Goal: Information Seeking & Learning: Find specific fact

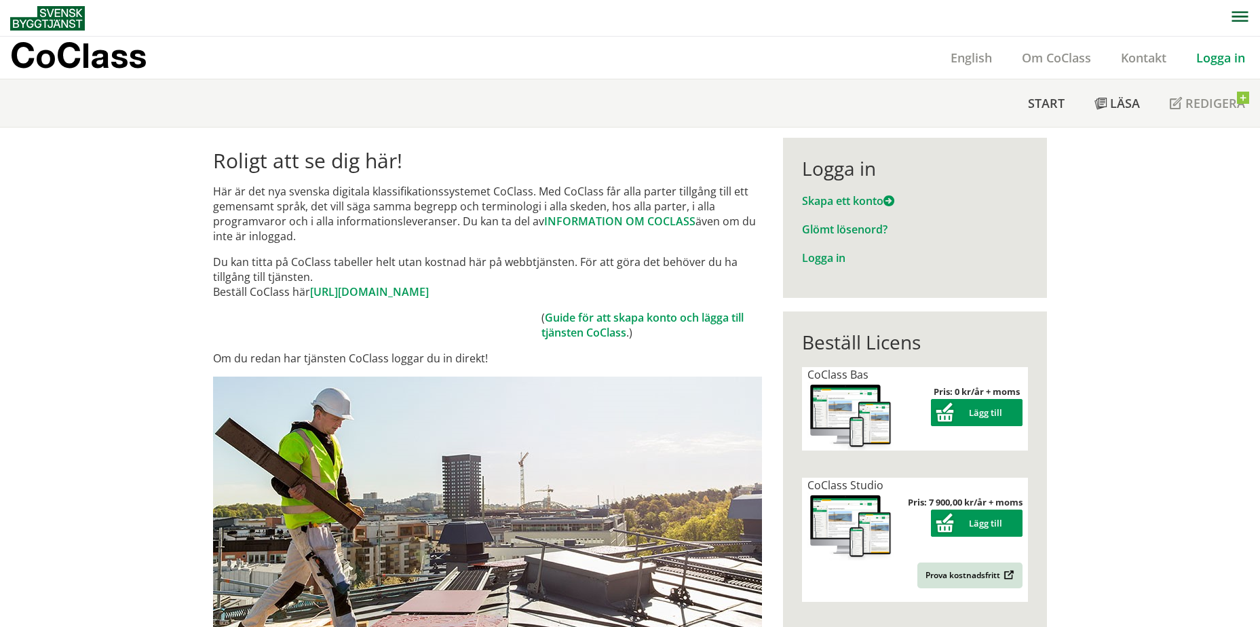
click at [1232, 60] on link "Logga in" at bounding box center [1221, 58] width 79 height 16
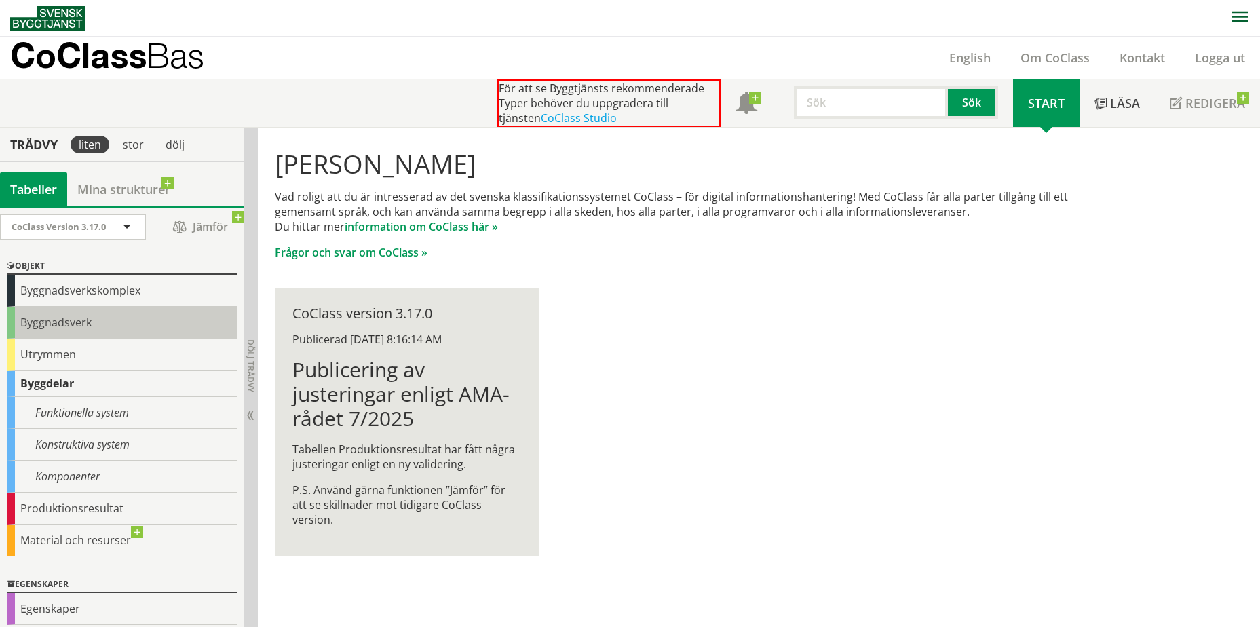
click at [115, 324] on div "Byggnadsverk" at bounding box center [122, 323] width 231 height 32
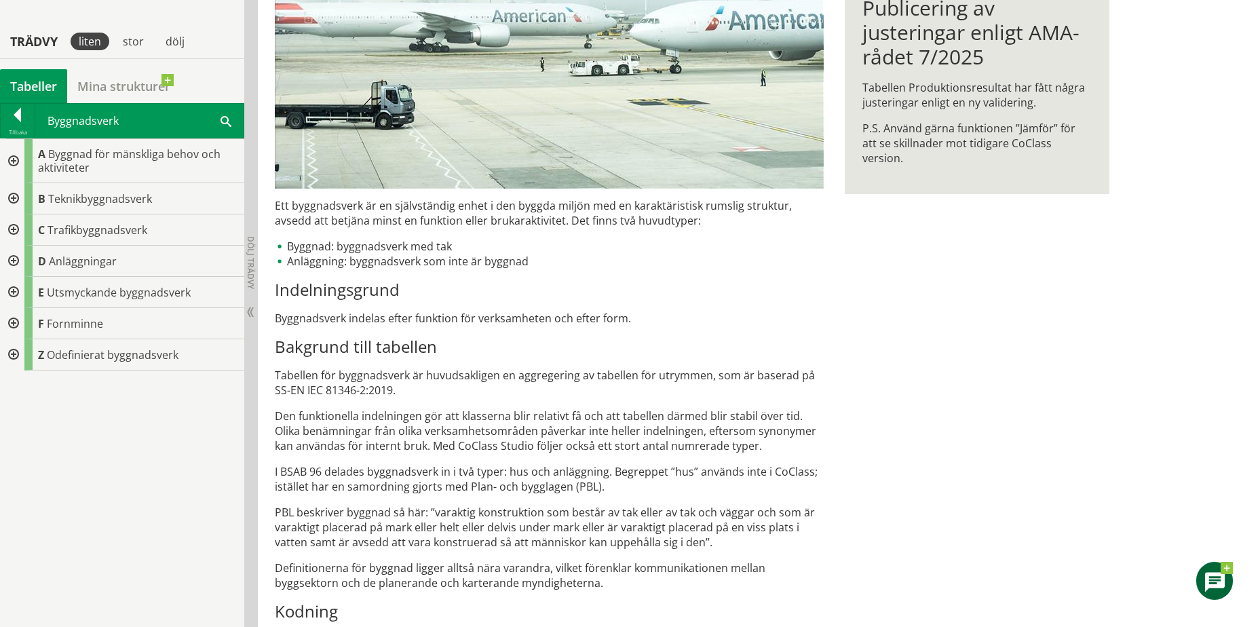
scroll to position [337, 0]
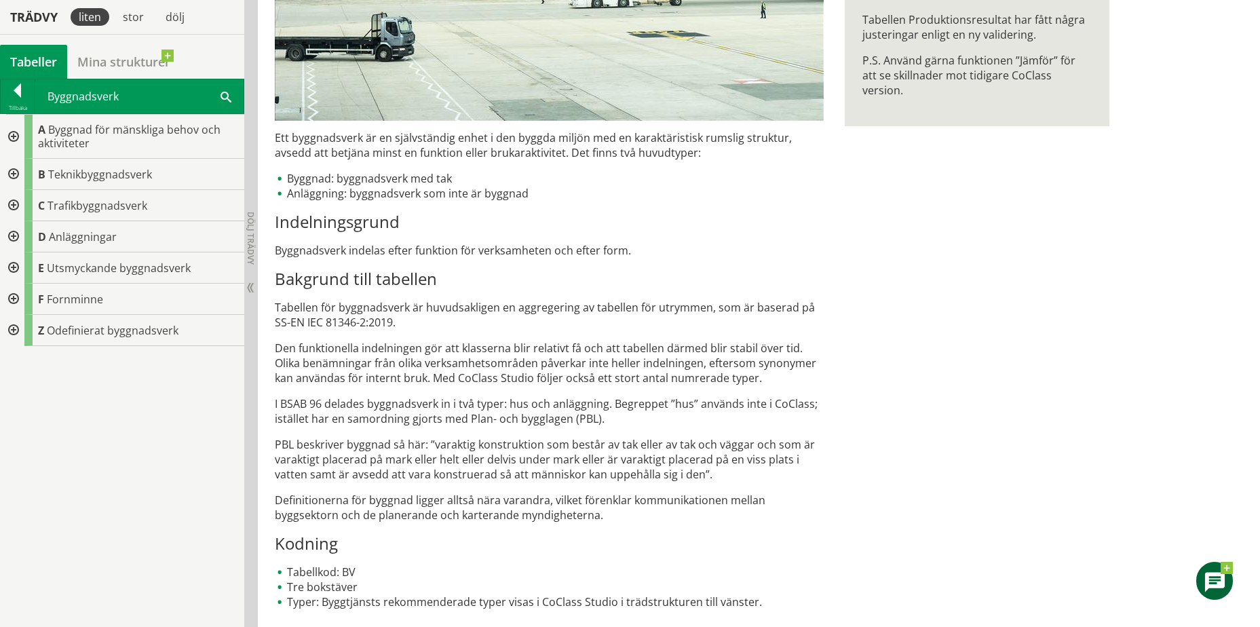
click at [22, 92] on div at bounding box center [18, 92] width 34 height 19
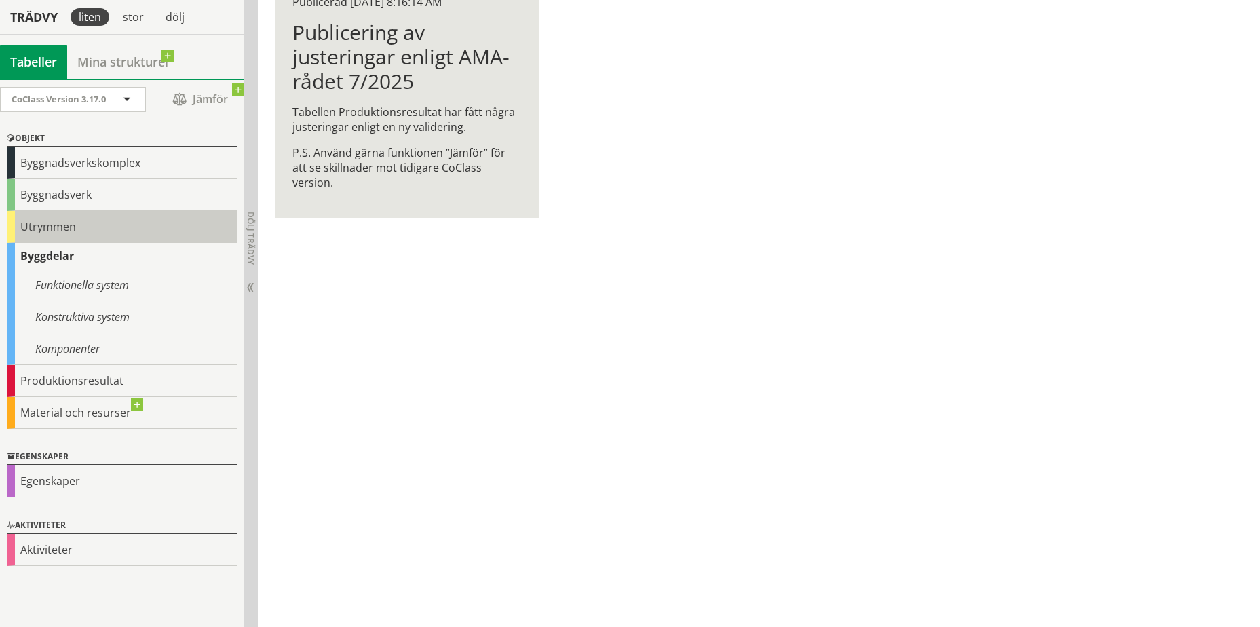
click at [117, 238] on div "Utrymmen" at bounding box center [122, 227] width 231 height 32
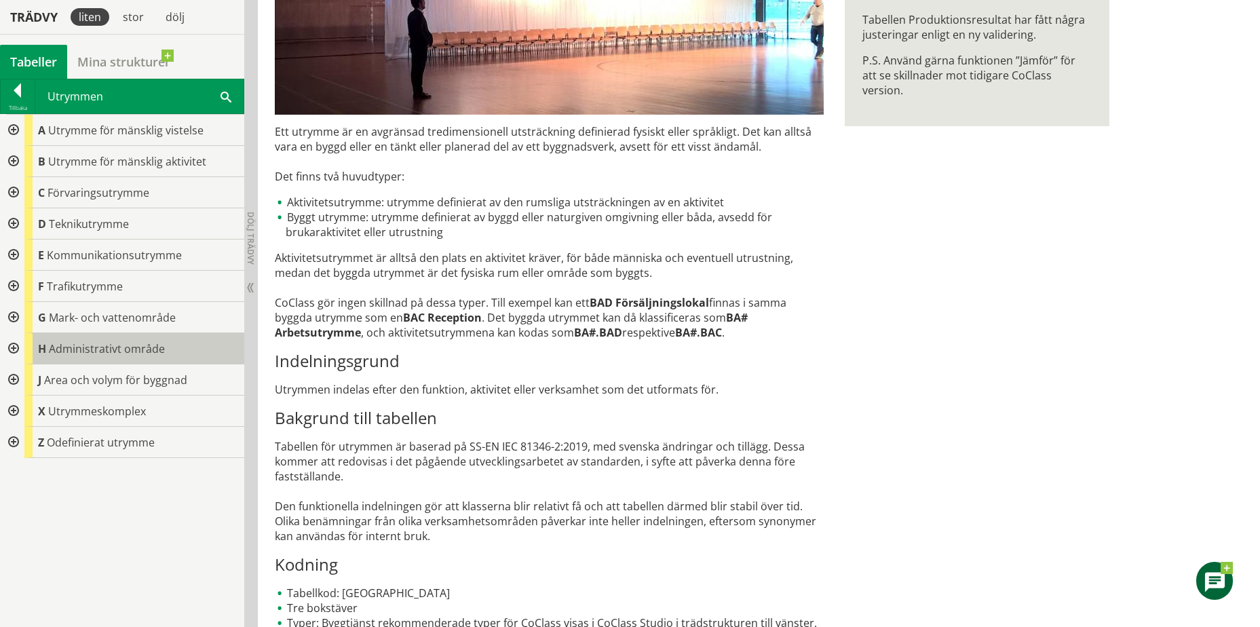
click at [166, 350] on div "H Administrativt område" at bounding box center [134, 348] width 220 height 31
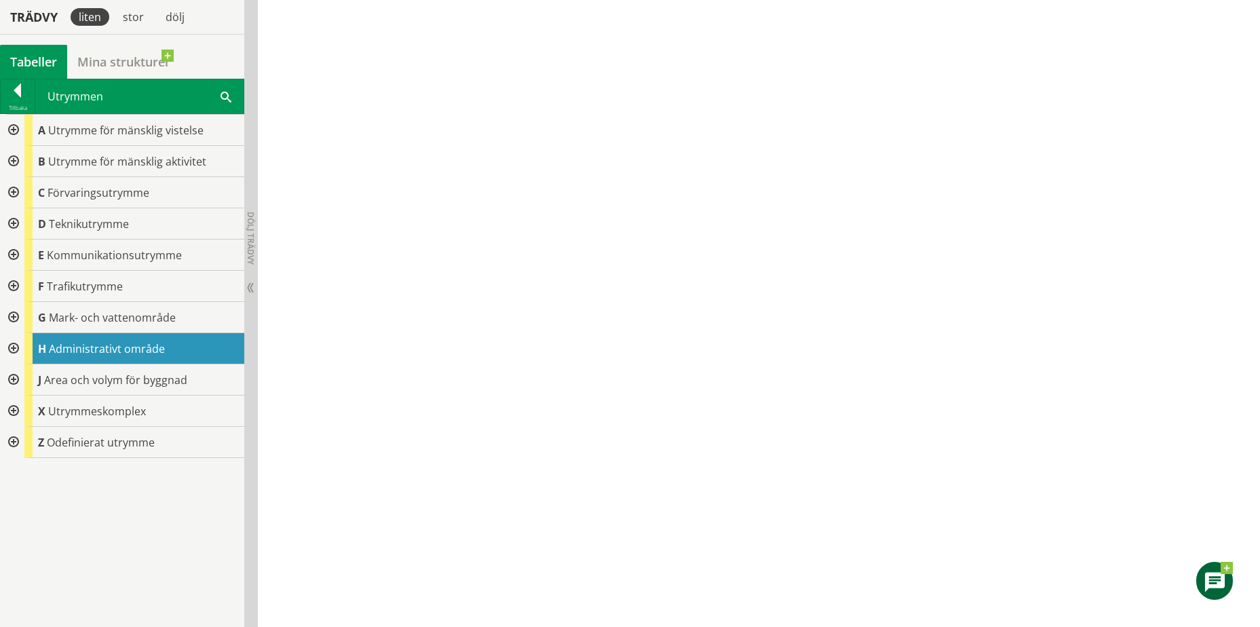
click at [22, 347] on div at bounding box center [12, 348] width 24 height 31
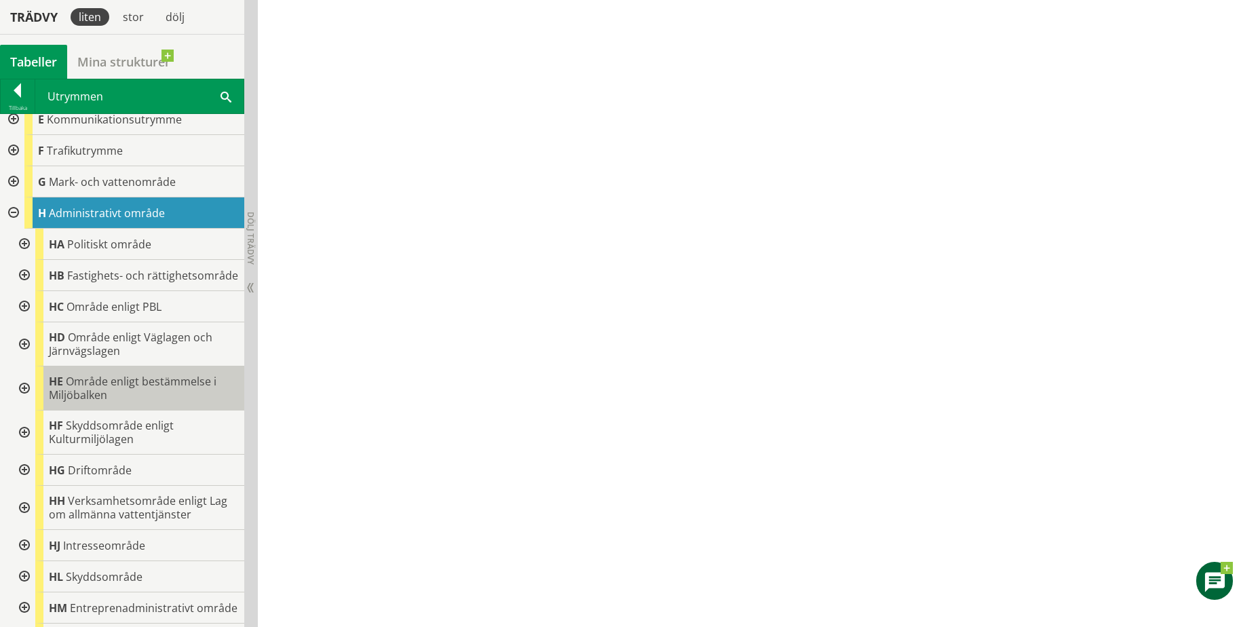
scroll to position [204, 0]
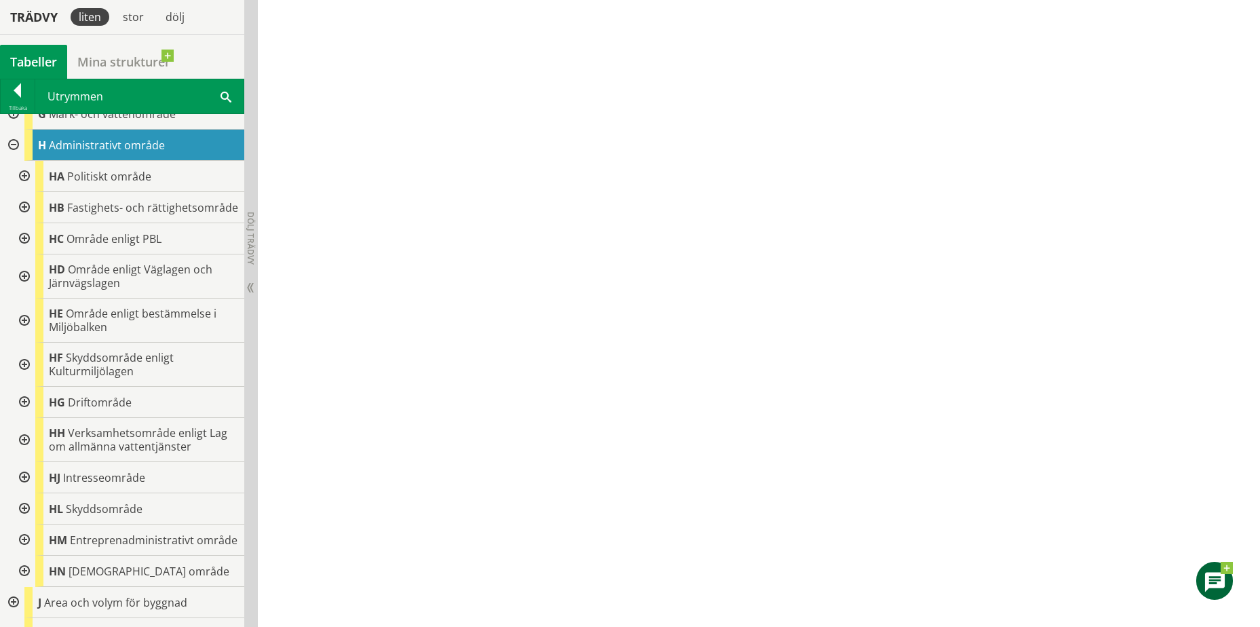
click at [26, 336] on div at bounding box center [23, 321] width 24 height 44
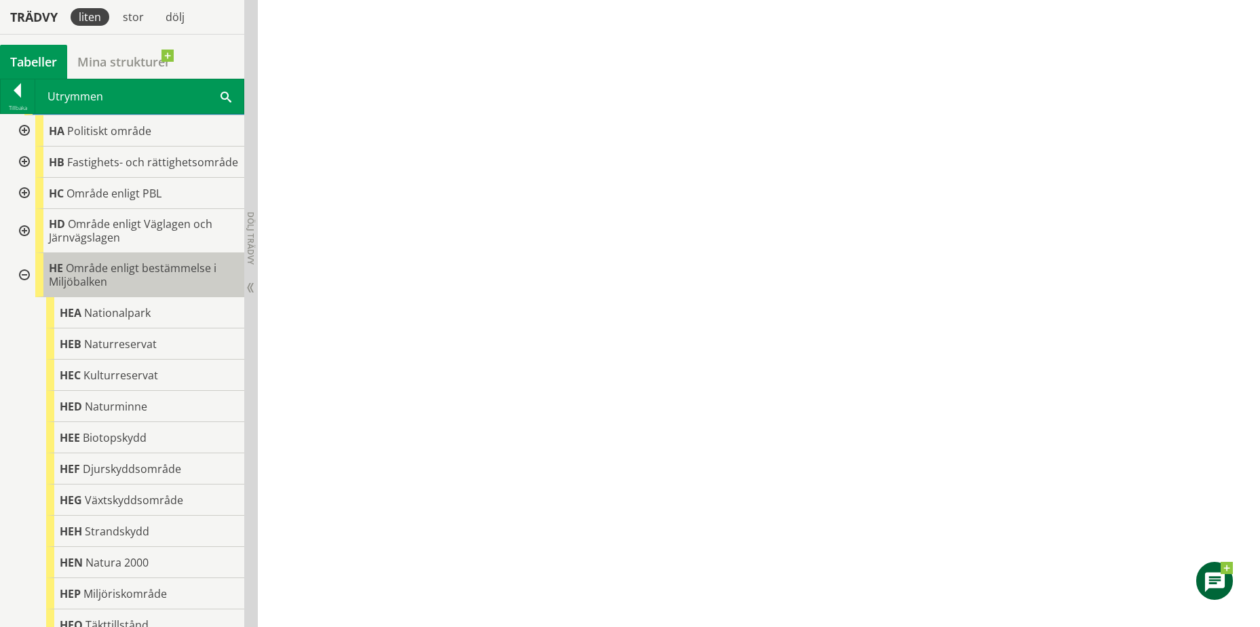
scroll to position [271, 0]
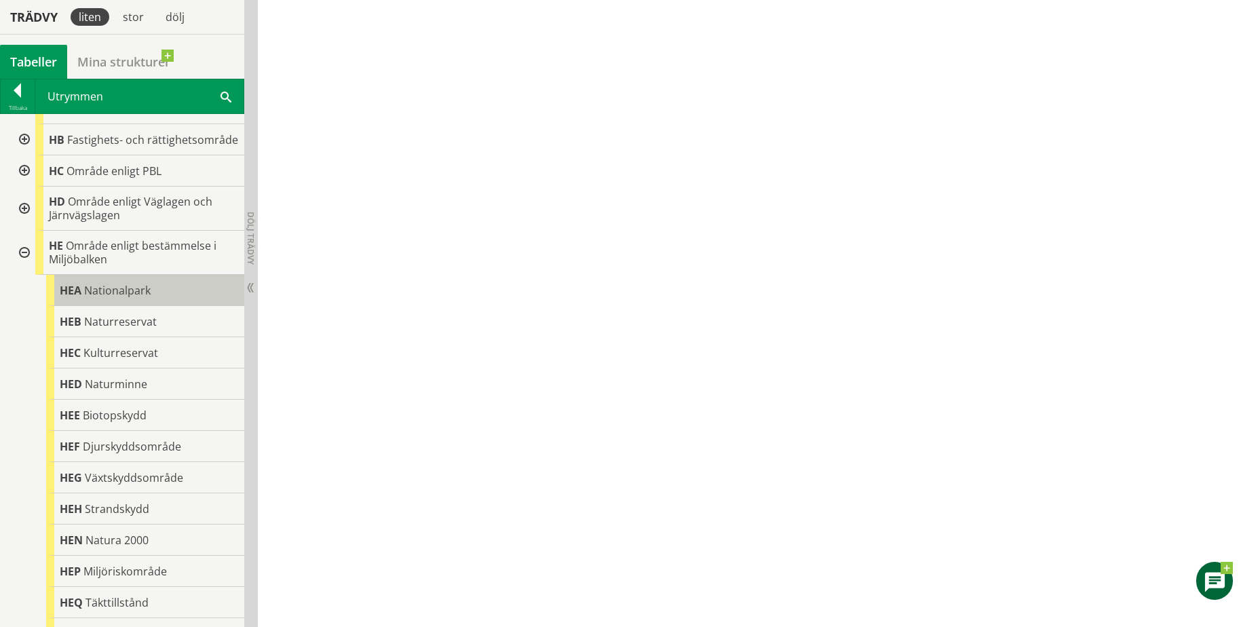
click at [175, 303] on div "HEA Nationalpark" at bounding box center [145, 290] width 198 height 31
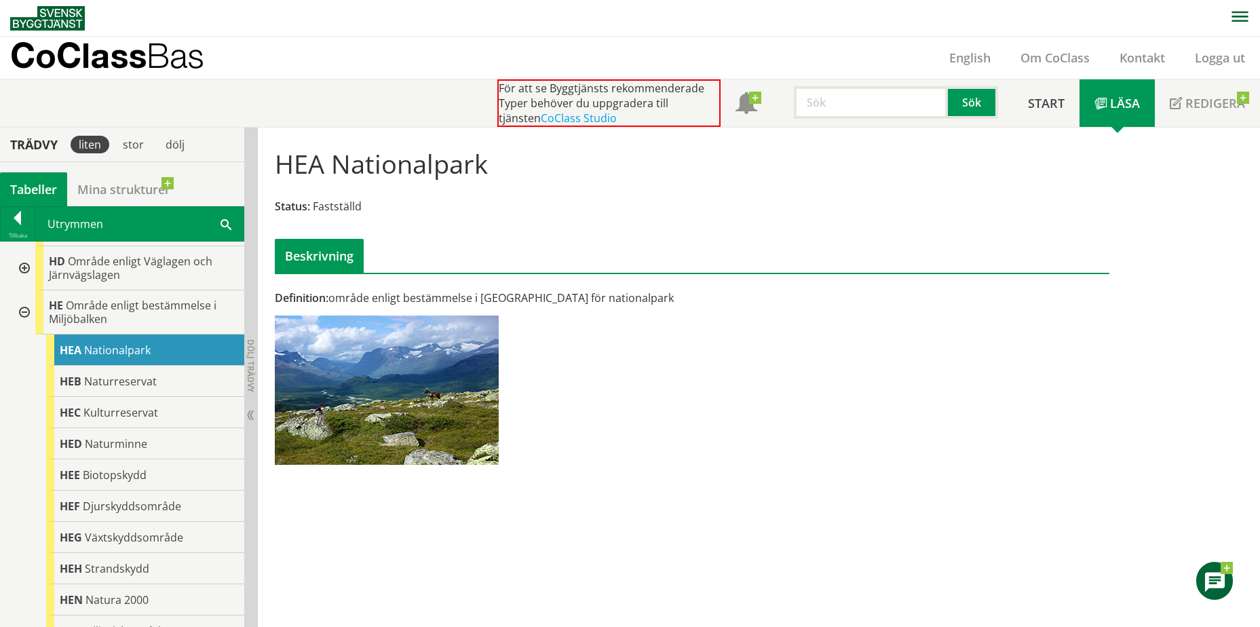
drag, startPoint x: 641, startPoint y: 299, endPoint x: 362, endPoint y: 295, distance: 279.0
click at [366, 292] on div "Definition: område enligt bestämmelse i Miljöbalken för nationalpark" at bounding box center [549, 298] width 549 height 15
drag, startPoint x: 337, startPoint y: 299, endPoint x: 600, endPoint y: 300, distance: 262.7
click at [573, 296] on div "Definition: område enligt bestämmelse i Miljöbalken för nationalpark" at bounding box center [549, 298] width 549 height 15
click at [600, 300] on div "Definition: område enligt bestämmelse i Miljöbalken för nationalpark" at bounding box center [549, 298] width 549 height 15
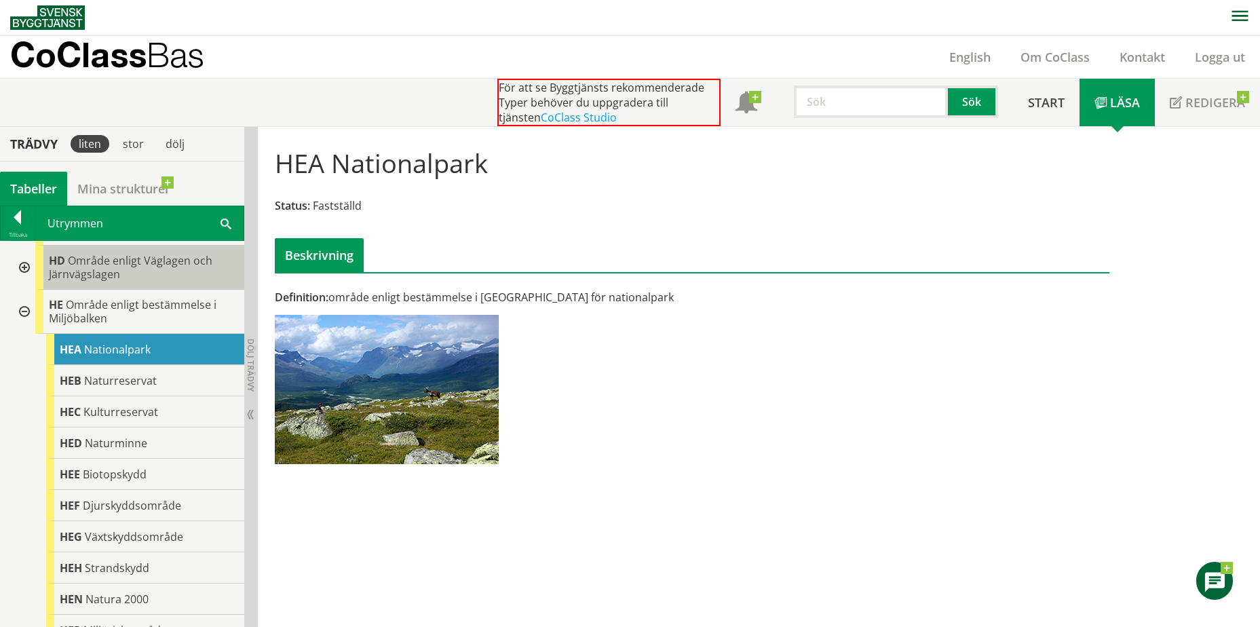
scroll to position [271, 0]
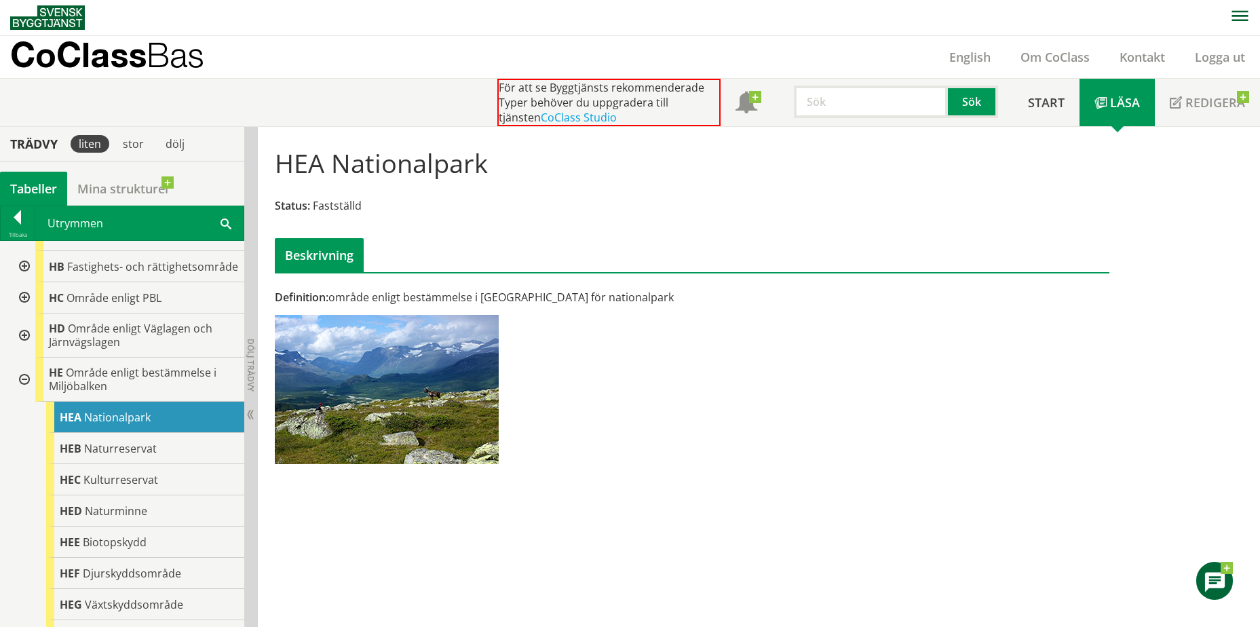
drag, startPoint x: 128, startPoint y: 395, endPoint x: 631, endPoint y: 457, distance: 506.1
click at [631, 457] on div "Definition: område enligt bestämmelse i Miljöbalken för nationalpark" at bounding box center [550, 382] width 570 height 184
drag, startPoint x: 519, startPoint y: 457, endPoint x: 280, endPoint y: 305, distance: 283.8
click at [271, 295] on div "Definition: område enligt bestämmelse i Miljöbalken för nationalpark" at bounding box center [550, 382] width 570 height 184
drag, startPoint x: 276, startPoint y: 296, endPoint x: 499, endPoint y: 424, distance: 257.2
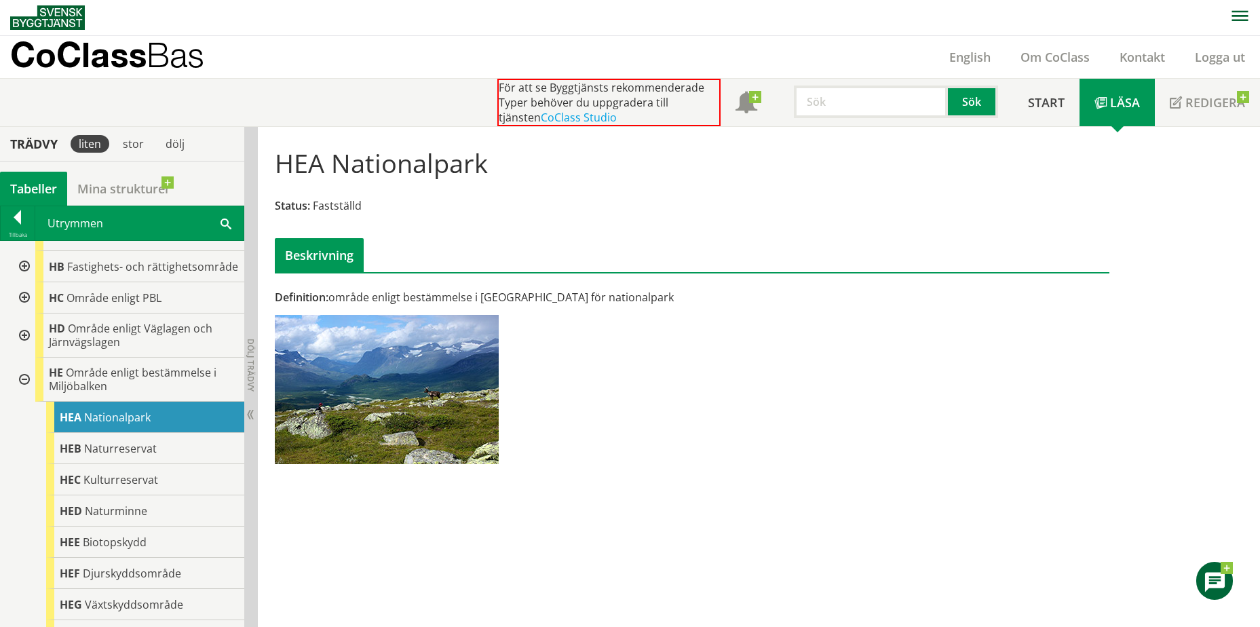
click at [457, 408] on div "Definition: område enligt bestämmelse i Miljöbalken för nationalpark" at bounding box center [550, 382] width 570 height 184
click at [531, 438] on div "Definition: område enligt bestämmelse i Miljöbalken för nationalpark" at bounding box center [550, 382] width 570 height 184
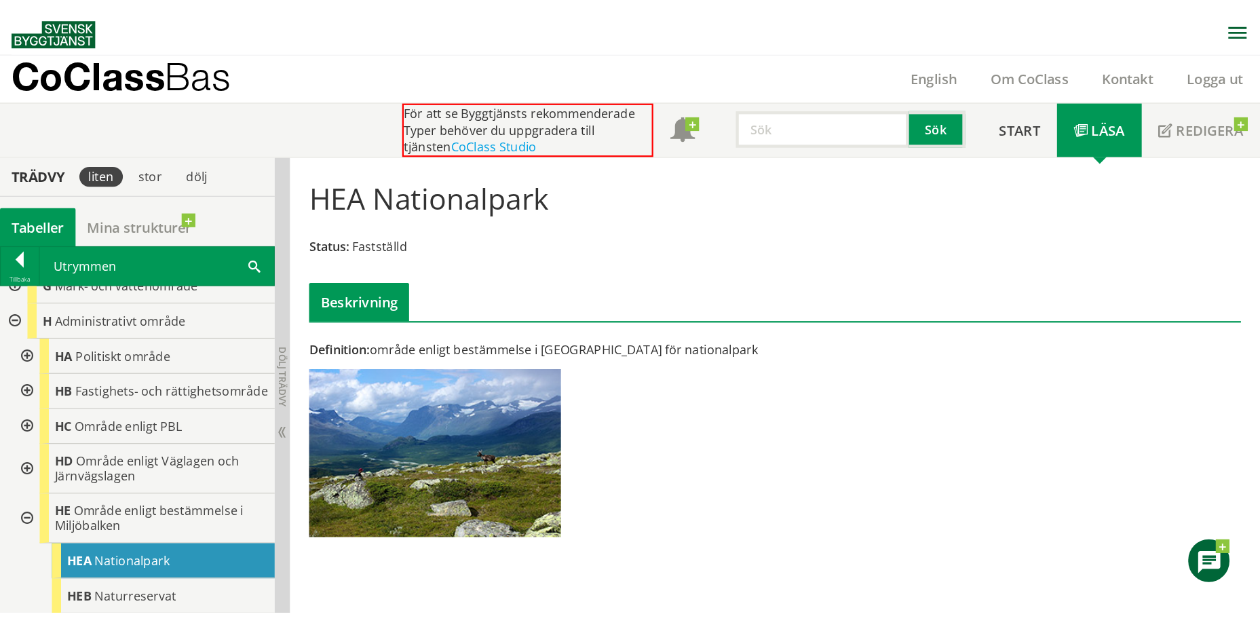
scroll to position [204, 0]
